Goal: Communication & Community: Answer question/provide support

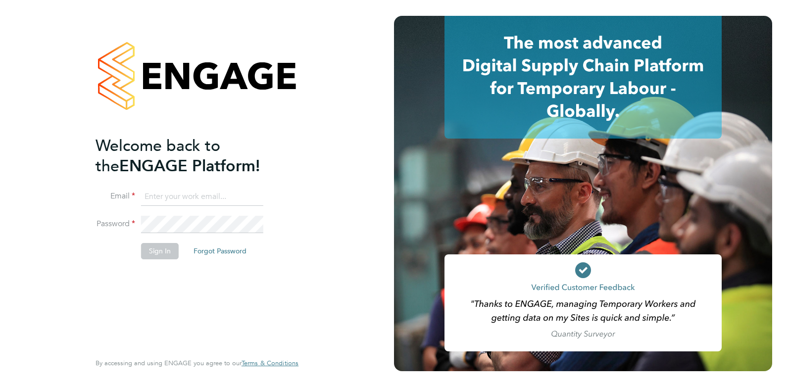
type input "Rufena.Haque@ncclondon.ac.uk"
click at [165, 252] on button "Sign In" at bounding box center [160, 251] width 38 height 16
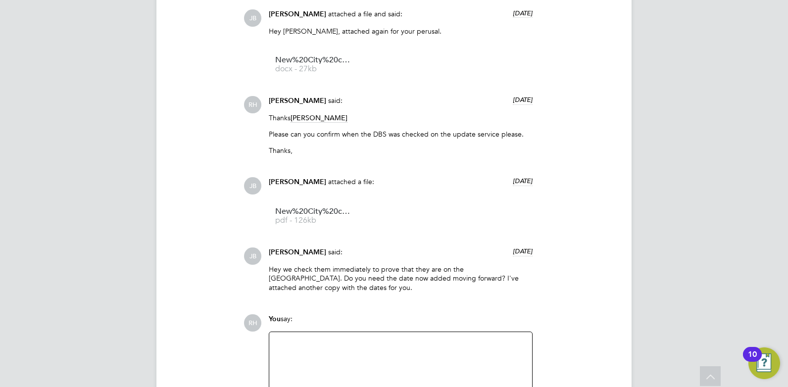
scroll to position [1047, 0]
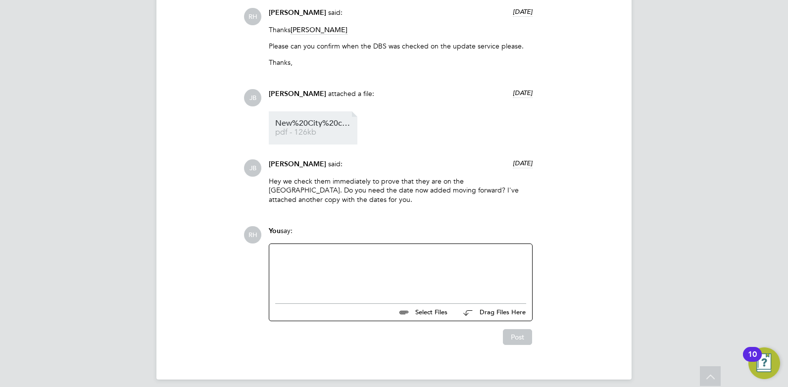
click at [307, 129] on link "New%20City%20college%20-%20Candidate%20Vetting%20Form%20-%20MW%20(1) pdf - 126kb" at bounding box center [314, 128] width 79 height 16
click at [296, 261] on div at bounding box center [400, 271] width 251 height 43
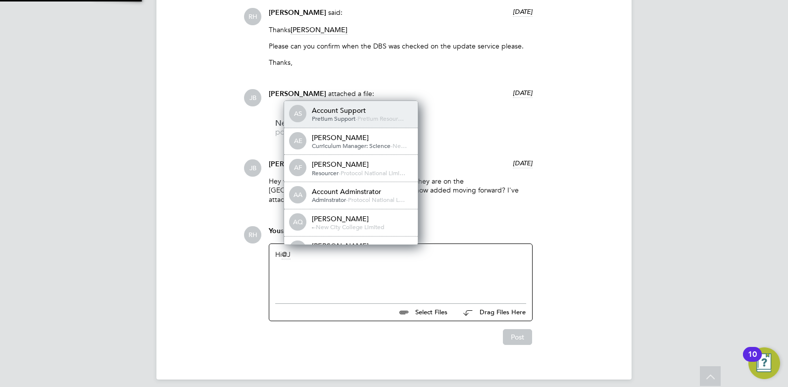
scroll to position [8, 99]
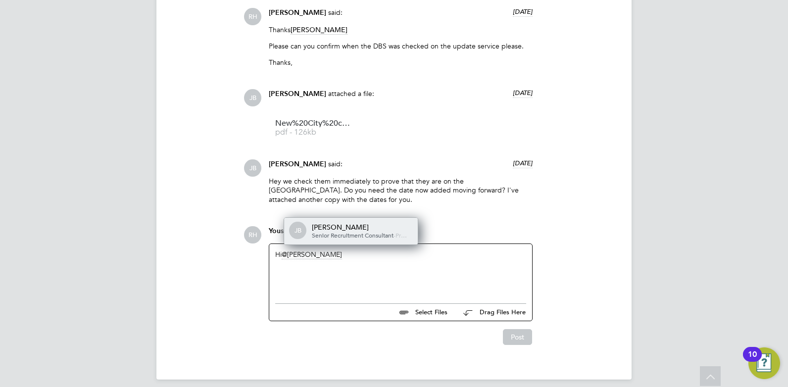
click at [330, 232] on div "Senior Recruitment Consultant - Pr…" at bounding box center [361, 236] width 99 height 8
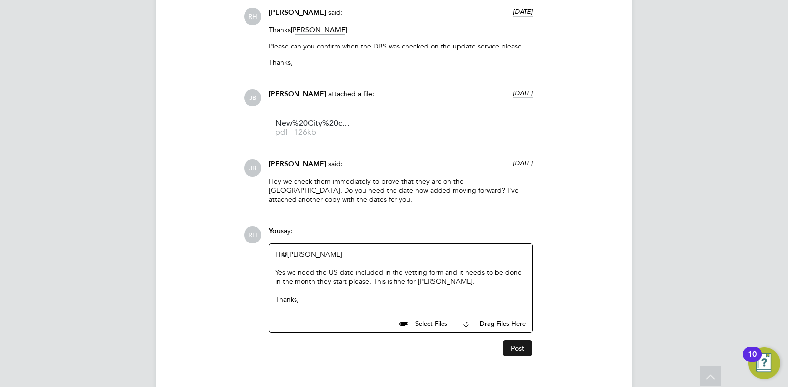
click at [520, 340] on button "Post" at bounding box center [517, 348] width 29 height 16
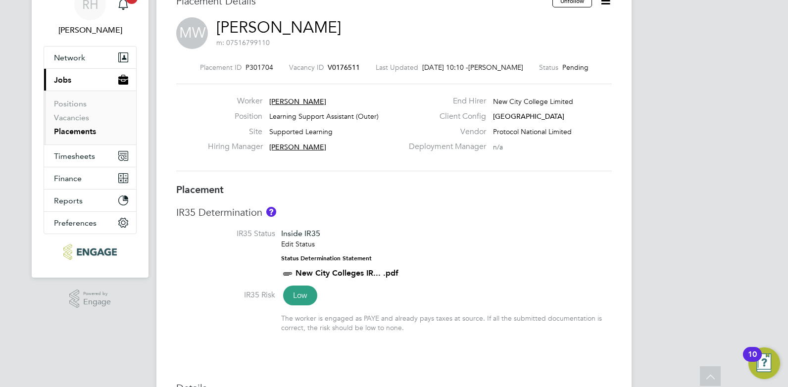
scroll to position [0, 0]
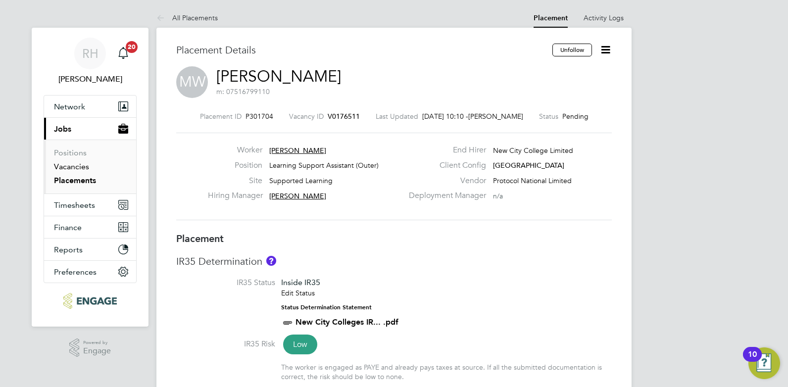
click at [79, 165] on link "Vacancies" at bounding box center [71, 166] width 35 height 9
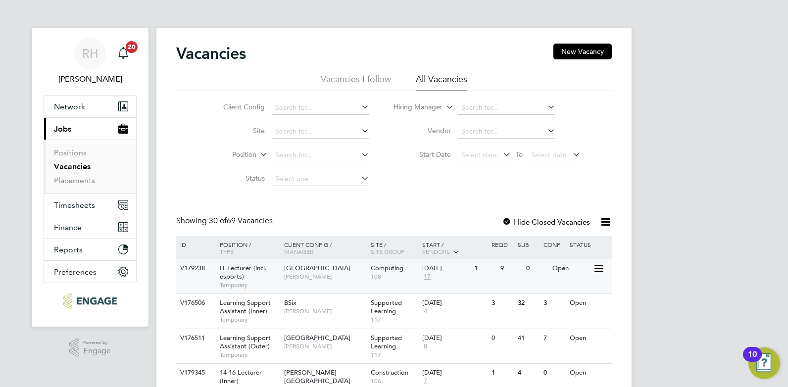
click at [209, 268] on div "V179238" at bounding box center [195, 268] width 35 height 18
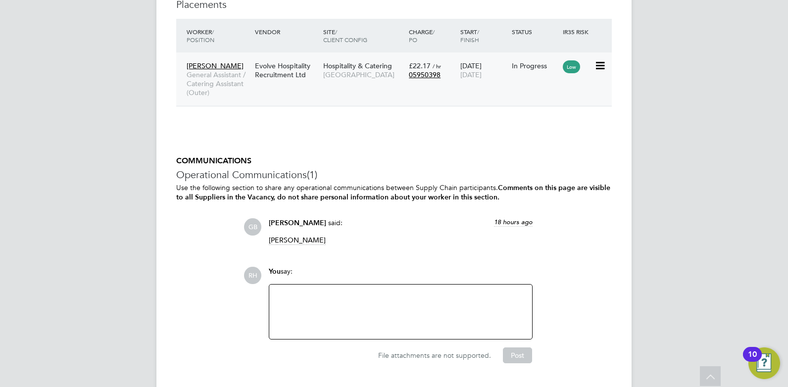
click at [241, 82] on span "General Assistant / Catering Assistant (Outer)" at bounding box center [218, 83] width 63 height 27
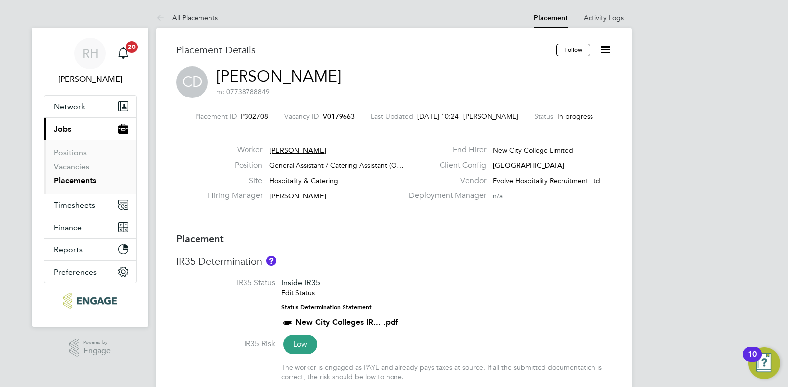
click at [338, 117] on span "V0179663" at bounding box center [339, 116] width 32 height 9
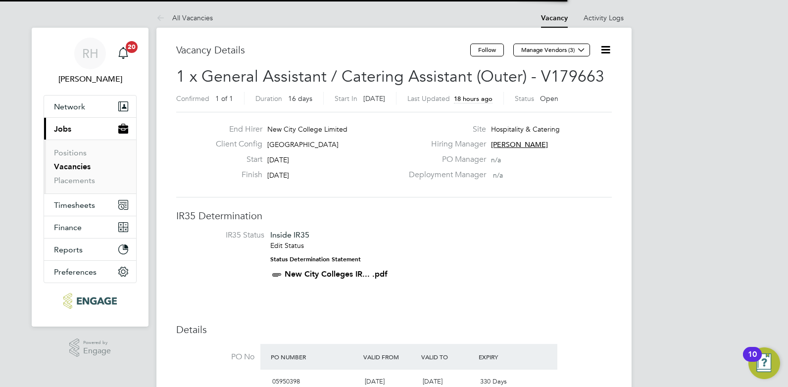
scroll to position [5, 5]
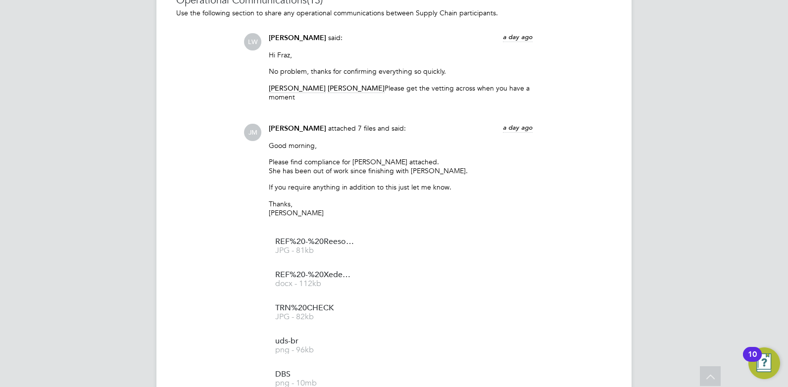
scroll to position [742, 0]
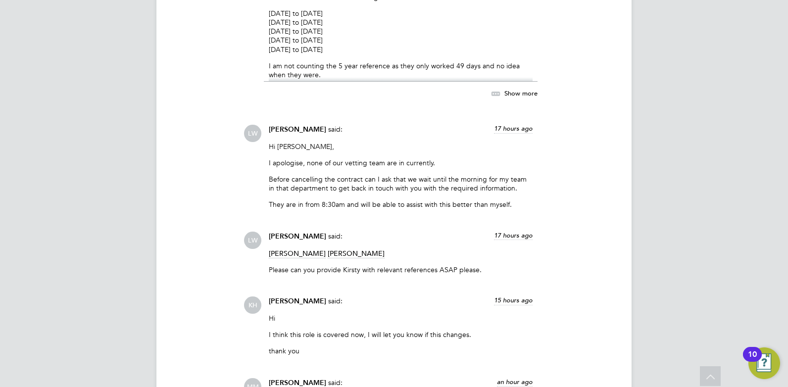
click at [505, 95] on span "Show more" at bounding box center [520, 93] width 33 height 8
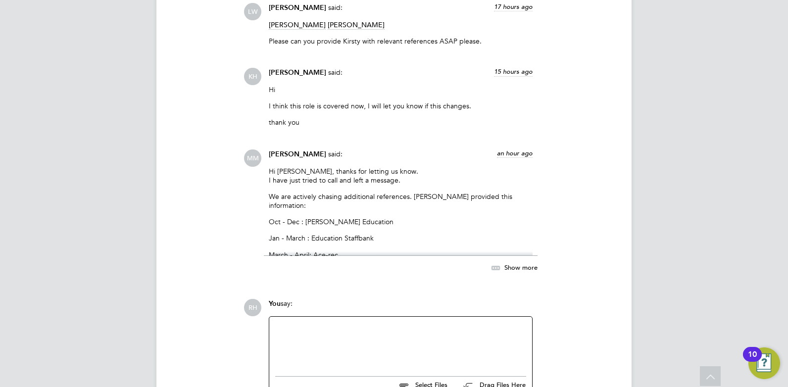
scroll to position [2233, 0]
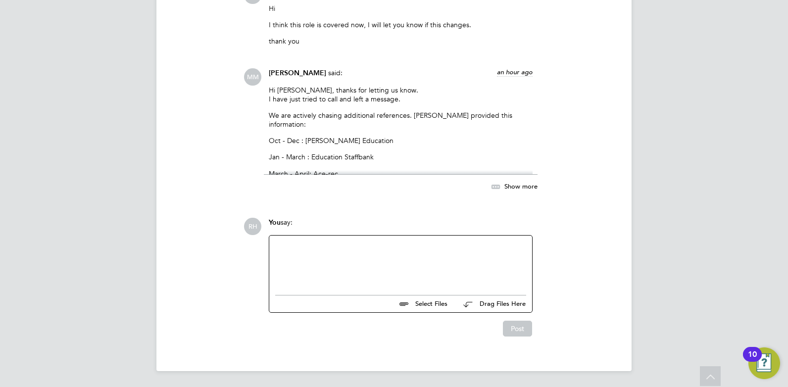
click at [515, 188] on span "Show more" at bounding box center [520, 186] width 33 height 8
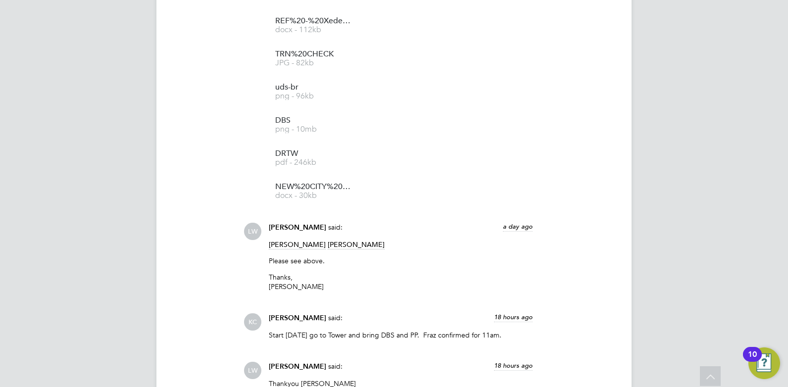
scroll to position [1046, 0]
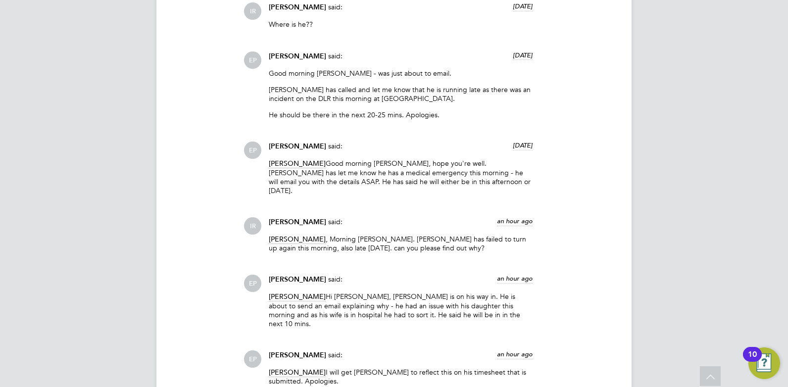
scroll to position [1731, 0]
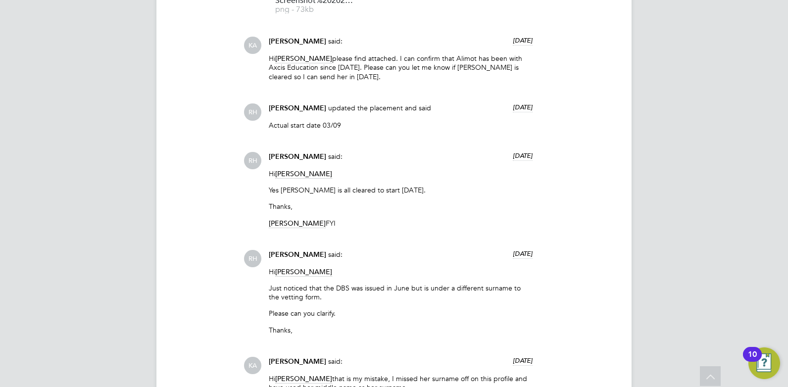
scroll to position [1151, 0]
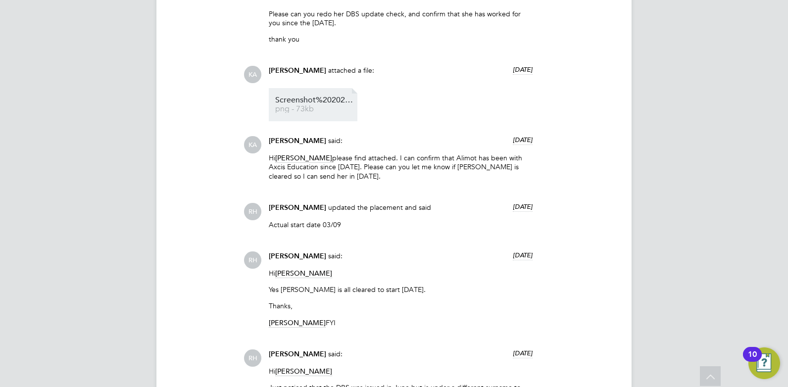
click at [303, 103] on span "Screenshot%202025-09-02%20070533" at bounding box center [314, 99] width 79 height 7
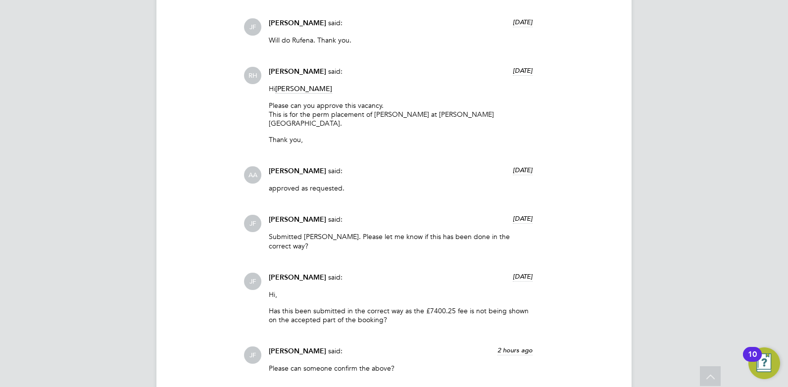
scroll to position [2518, 0]
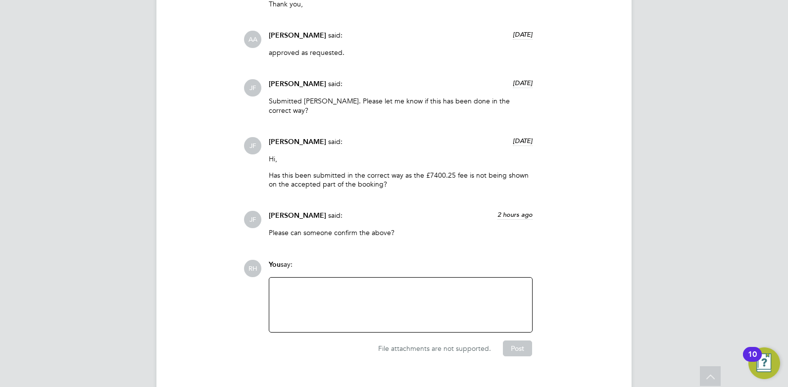
click at [298, 283] on div at bounding box center [400, 304] width 251 height 43
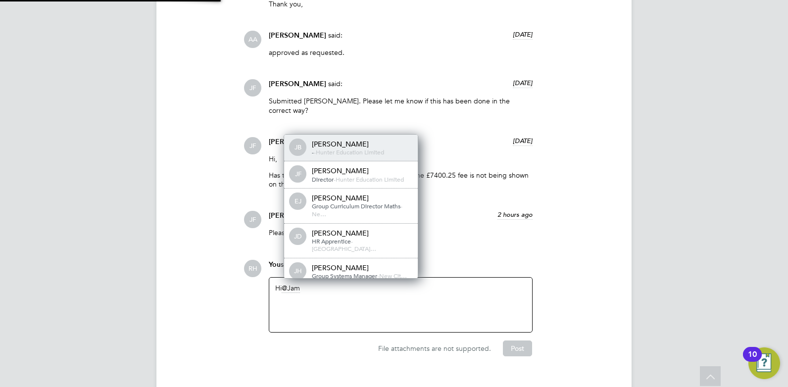
scroll to position [0, 0]
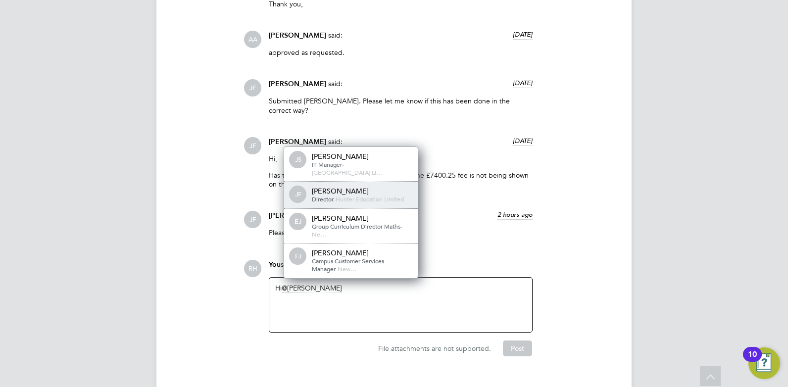
click at [312, 195] on span "Director" at bounding box center [323, 199] width 22 height 8
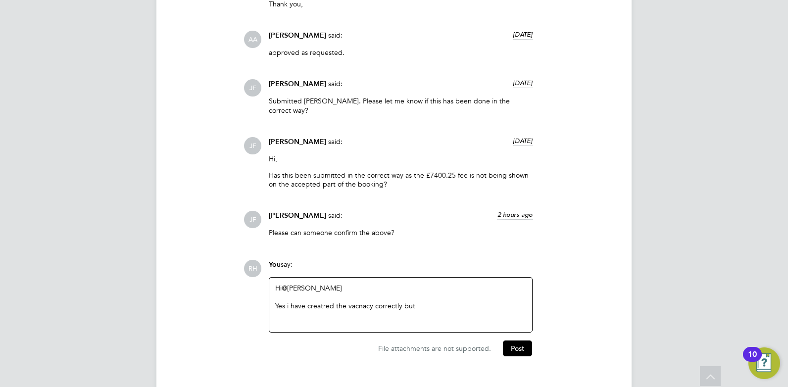
click at [289, 301] on div "Yes i have creatred the vacnacy correctly but" at bounding box center [400, 305] width 251 height 9
click at [412, 301] on div "Yes I have created the vacancy correctly but" at bounding box center [400, 305] width 251 height 9
click at [494, 301] on div "Yes I have created the vacancy correctly but you need to confirm her into the p…" at bounding box center [400, 310] width 251 height 18
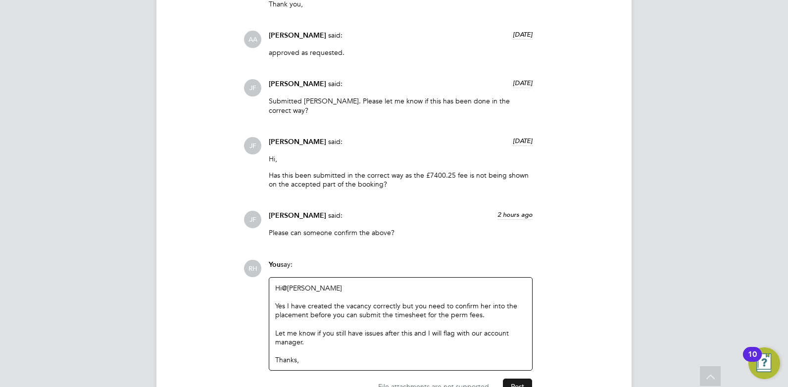
click at [514, 378] on button "Post" at bounding box center [517, 386] width 29 height 16
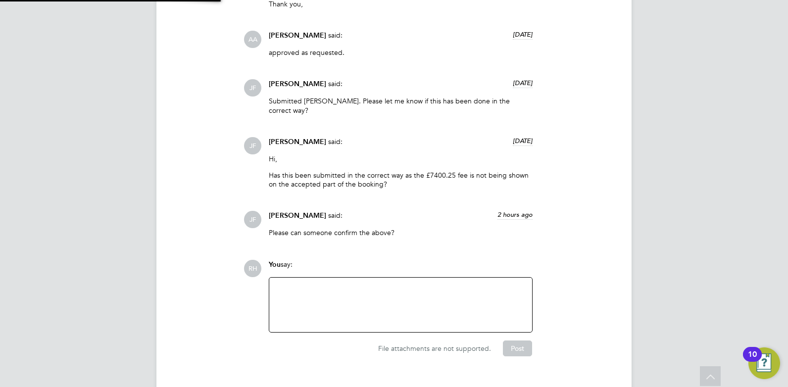
scroll to position [2625, 0]
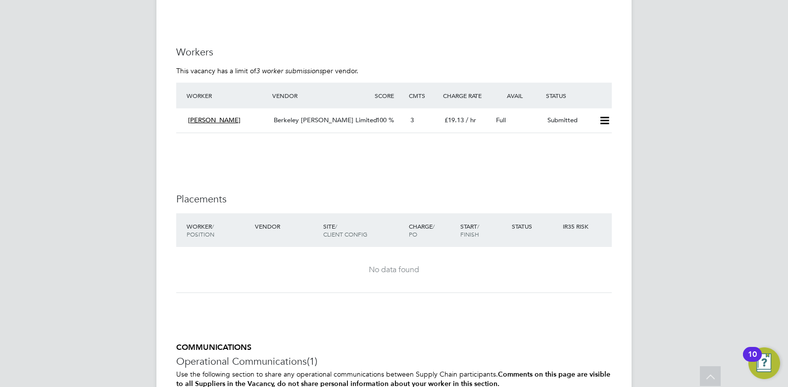
scroll to position [1929, 0]
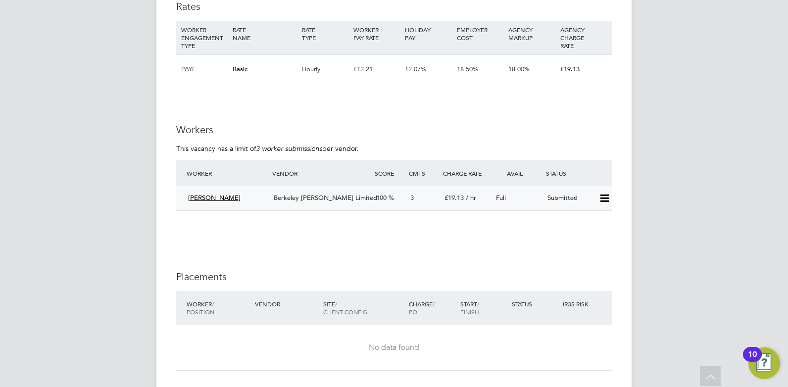
click at [246, 194] on div "Alice Brown" at bounding box center [227, 198] width 86 height 16
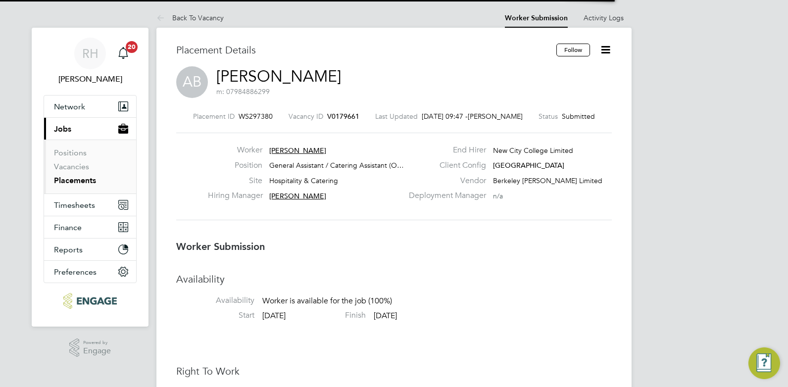
scroll to position [5, 5]
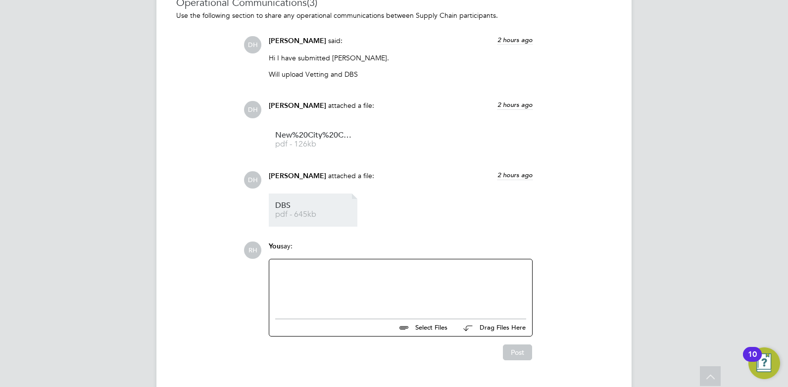
click at [300, 208] on span "DBS" at bounding box center [314, 205] width 79 height 7
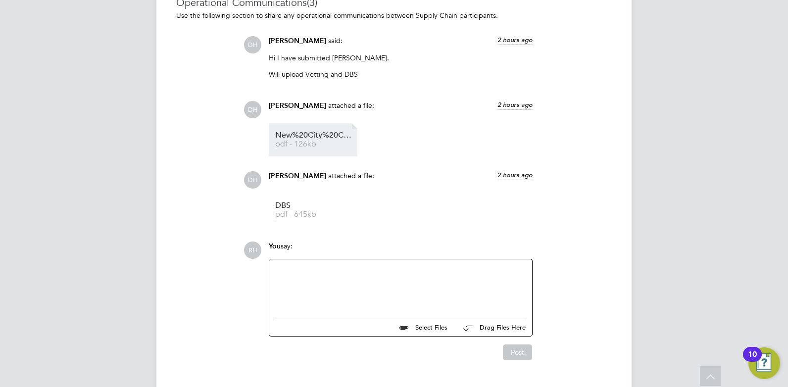
click at [315, 139] on span "New%20City%20College%20Candidate%20Vetting%20Form%20-%20Alice%20Brown" at bounding box center [314, 135] width 79 height 7
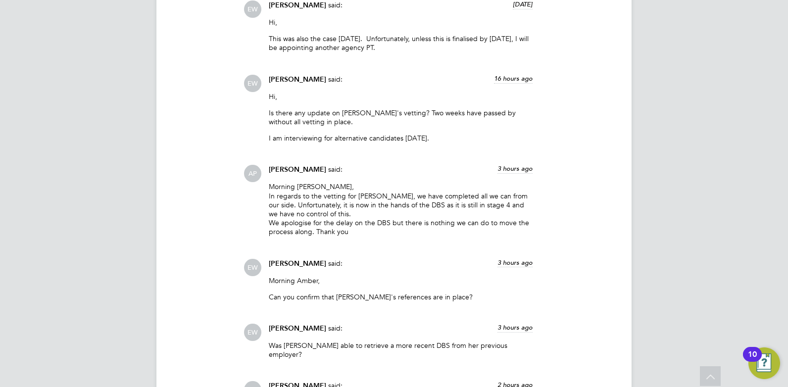
scroll to position [2177, 0]
